Goal: Information Seeking & Learning: Learn about a topic

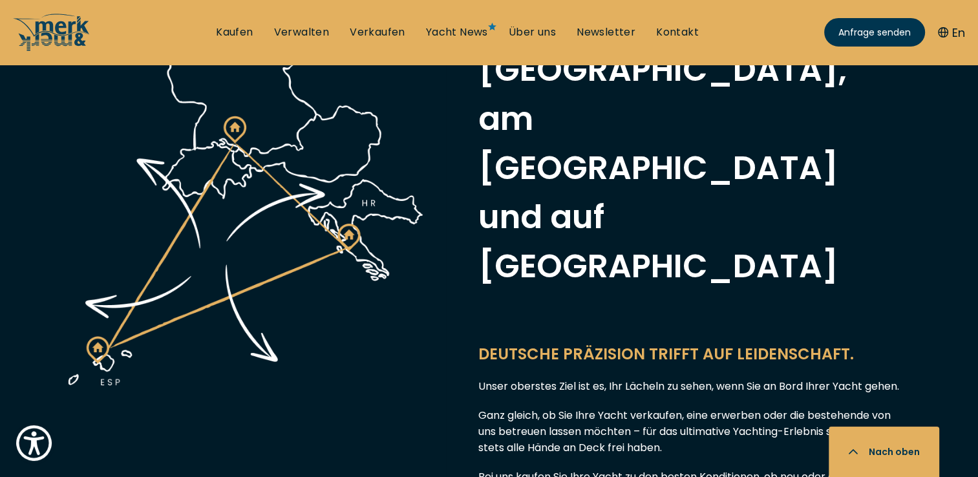
scroll to position [711, 0]
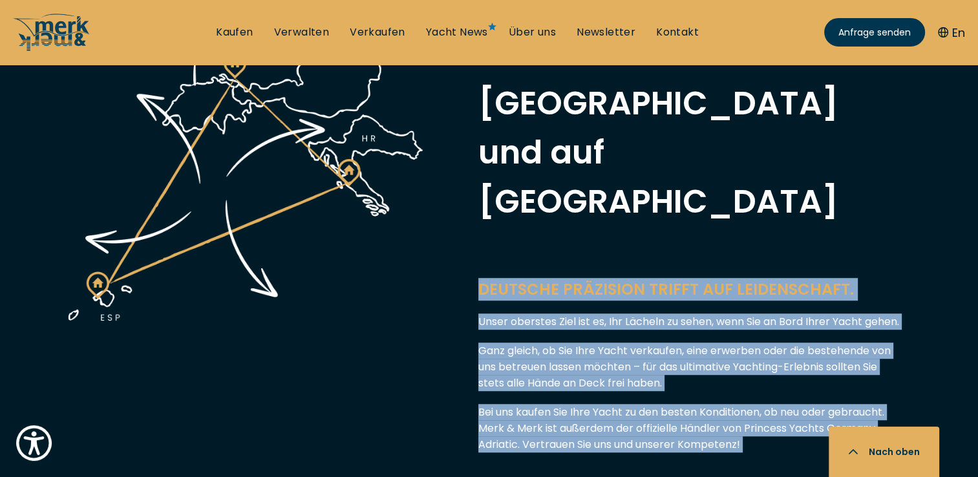
drag, startPoint x: 479, startPoint y: 138, endPoint x: 760, endPoint y: 327, distance: 338.6
click at [760, 327] on div "Merk & Merk – Ihr Yachtmakler in [GEOGRAPHIC_DATA], am [GEOGRAPHIC_DATA] und au…" at bounding box center [689, 228] width 487 height 757
copy div "DEUTSCHE PRÄZISION TRIFFT AUF LEIDENSCHAFT. Unser oberstes Ziel ist es, Ihr Läc…"
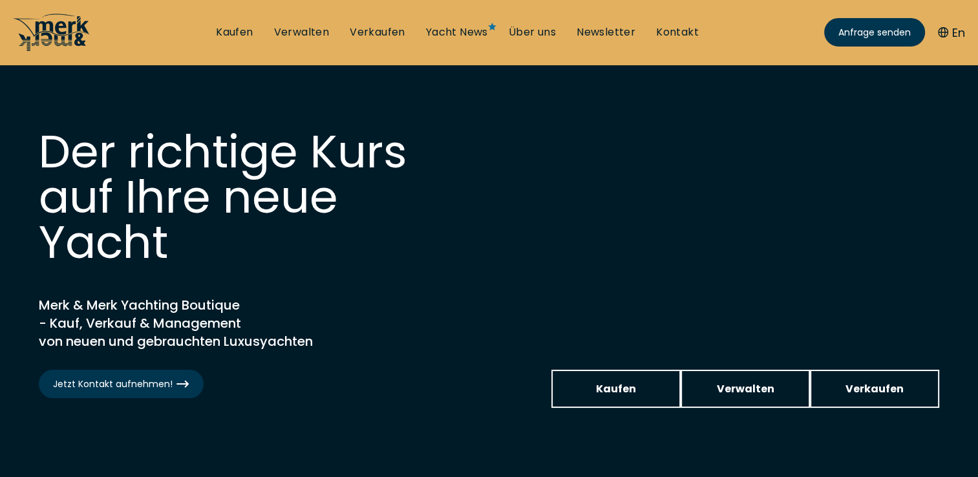
click at [48, 31] on icon at bounding box center [52, 26] width 78 height 20
click at [57, 36] on icon at bounding box center [63, 33] width 54 height 26
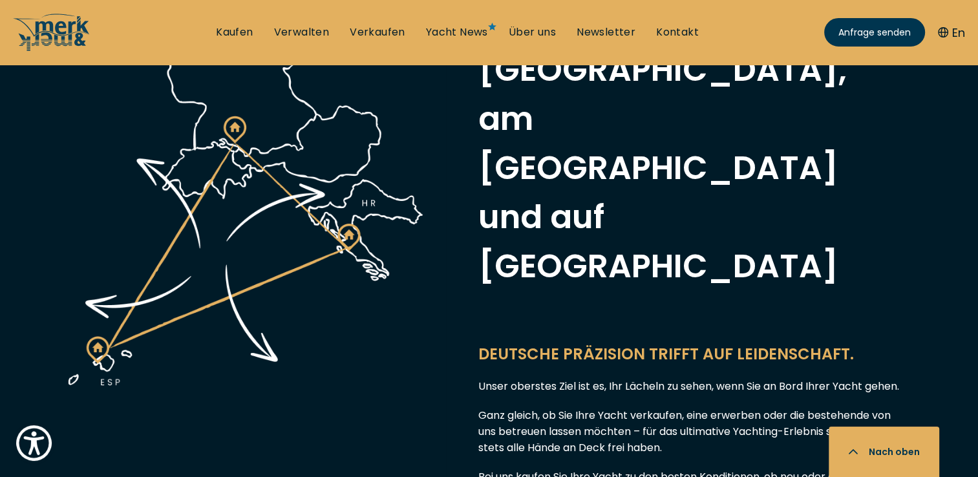
scroll to position [775, 0]
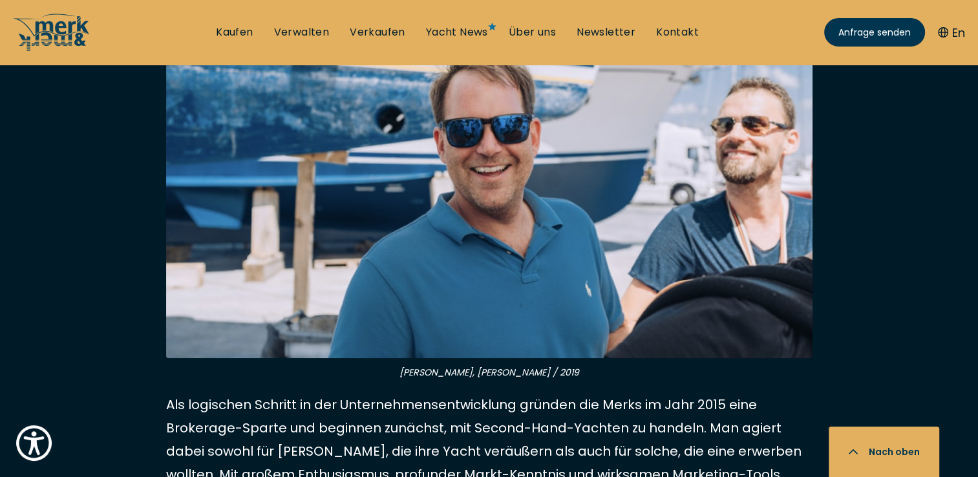
scroll to position [646, 0]
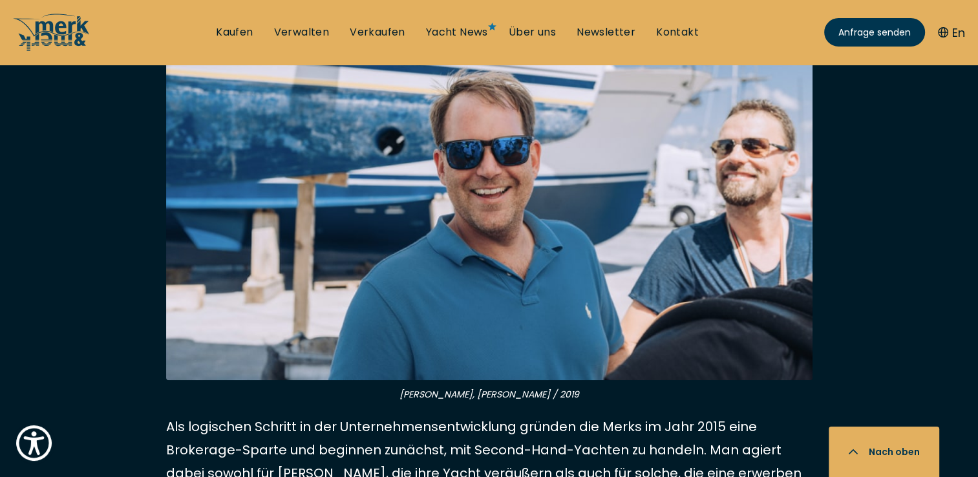
drag, startPoint x: 168, startPoint y: 169, endPoint x: 358, endPoint y: 429, distance: 321.8
copy article "Seit vielen Jahren gilt die Firma Merk & Merk als zuverlässiger Partner von Yac…"
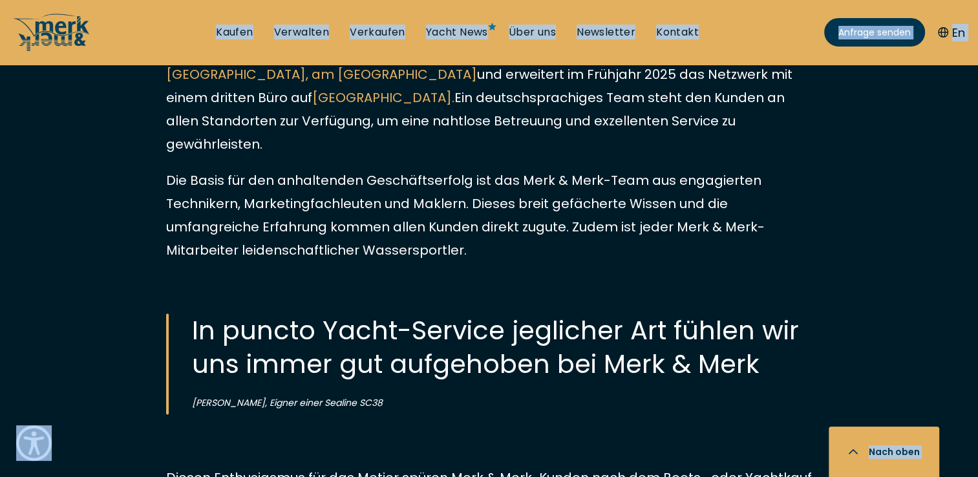
scroll to position [1504, 0]
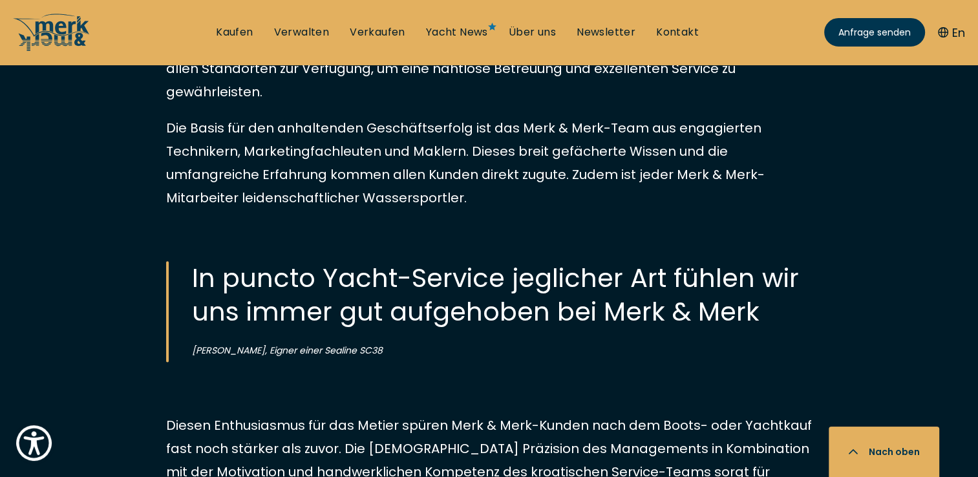
drag, startPoint x: 168, startPoint y: 242, endPoint x: 828, endPoint y: 288, distance: 661.4
copy article "Als logischen Schritt in der Unternehmensentwicklung gründen die Merks im Jahr …"
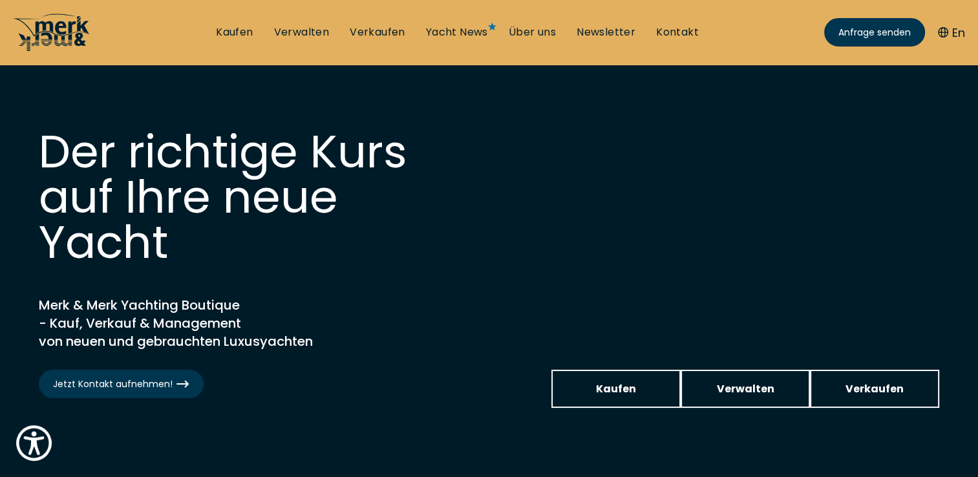
click at [56, 23] on icon at bounding box center [52, 32] width 78 height 39
